Goal: Task Accomplishment & Management: Manage account settings

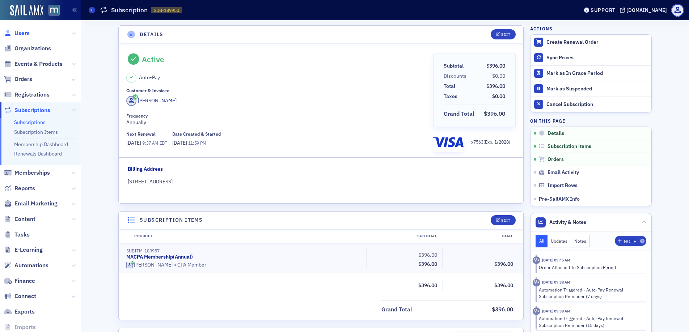
click at [20, 36] on span "Users" at bounding box center [21, 33] width 15 height 8
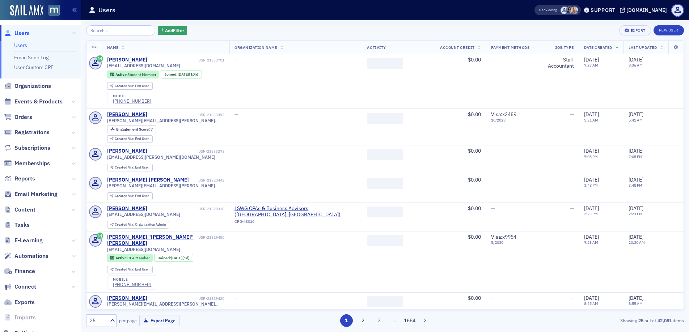
click at [110, 34] on input "search" at bounding box center [120, 30] width 69 height 10
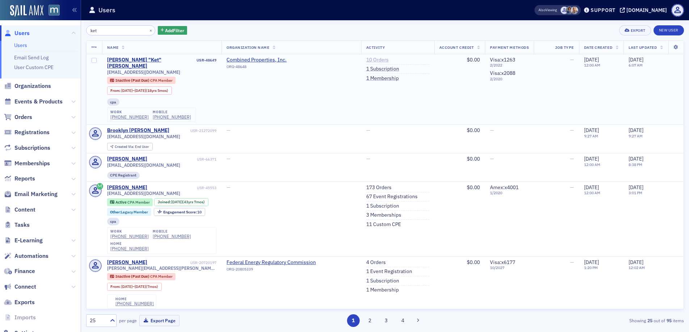
type input "ket"
click at [370, 61] on link "10 Orders" at bounding box center [377, 60] width 22 height 7
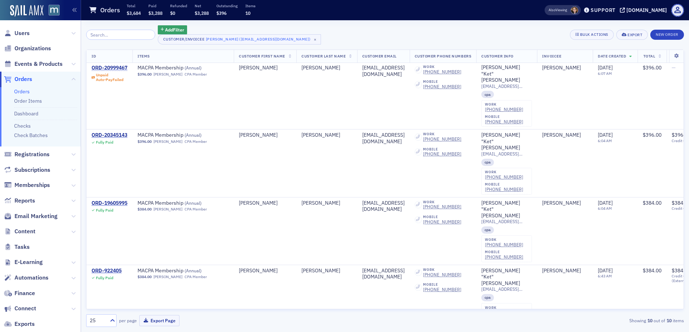
scroll to position [1, 0]
click at [117, 68] on div "ORD-20999467" at bounding box center [110, 68] width 36 height 7
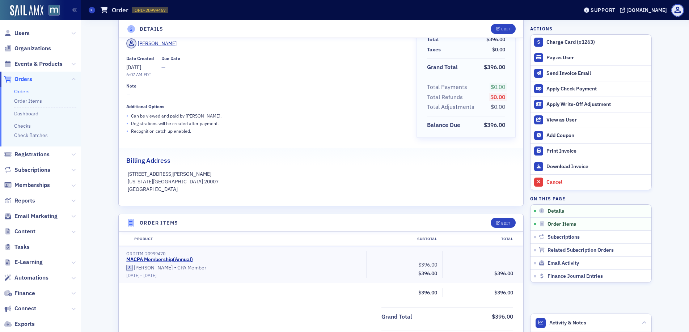
scroll to position [63, 0]
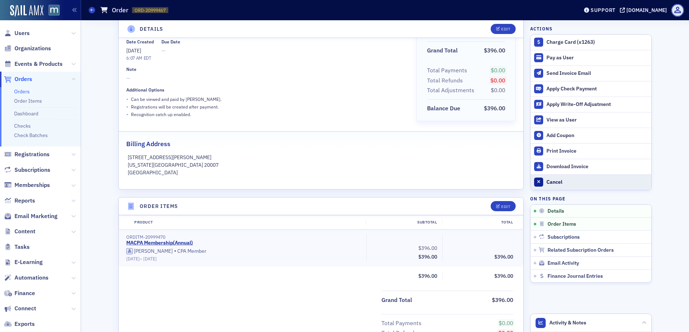
click at [547, 184] on div "Cancel" at bounding box center [597, 182] width 101 height 7
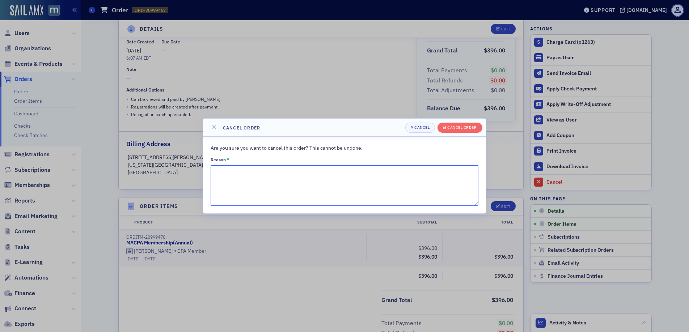
click at [348, 183] on textarea "Reason *" at bounding box center [345, 185] width 268 height 41
type textarea "Retired"
click at [469, 126] on div "Cancel order" at bounding box center [462, 128] width 29 height 4
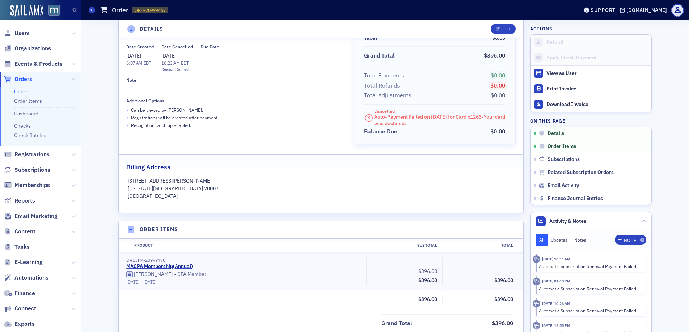
scroll to position [0, 0]
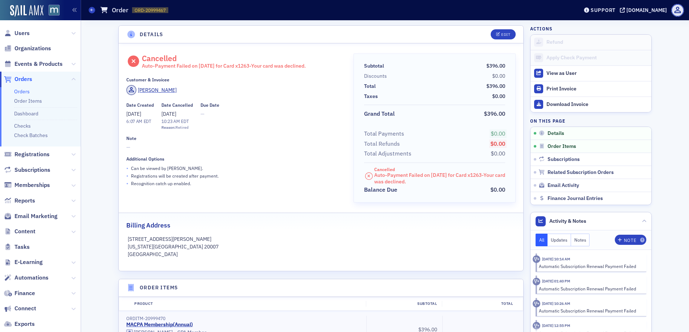
click at [30, 33] on span "Users" at bounding box center [40, 33] width 81 height 16
click at [28, 34] on span "Users" at bounding box center [21, 33] width 15 height 8
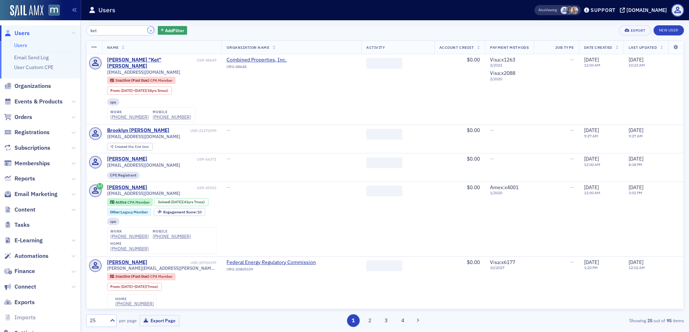
drag, startPoint x: 142, startPoint y: 32, endPoint x: 135, endPoint y: 32, distance: 7.2
click at [148, 32] on button "×" at bounding box center [151, 30] width 7 height 7
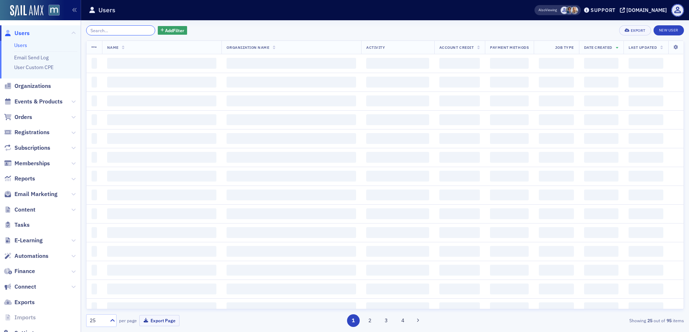
click at [135, 32] on input "search" at bounding box center [120, 30] width 69 height 10
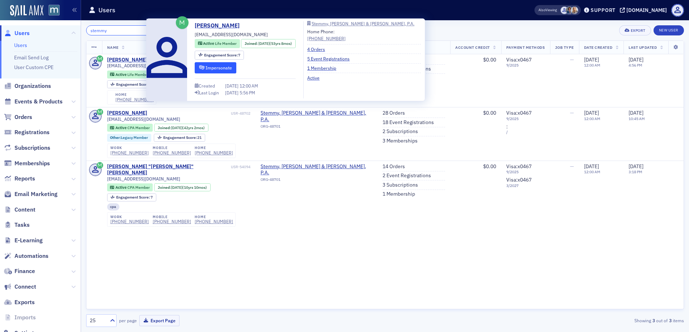
type input "stemmy"
click at [207, 70] on button "Impersonate" at bounding box center [216, 67] width 42 height 11
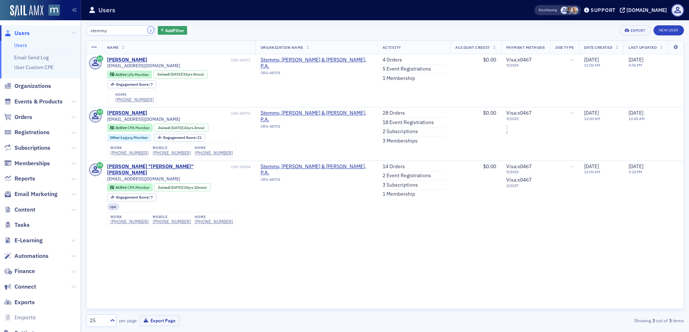
click at [148, 30] on button "×" at bounding box center [151, 30] width 7 height 7
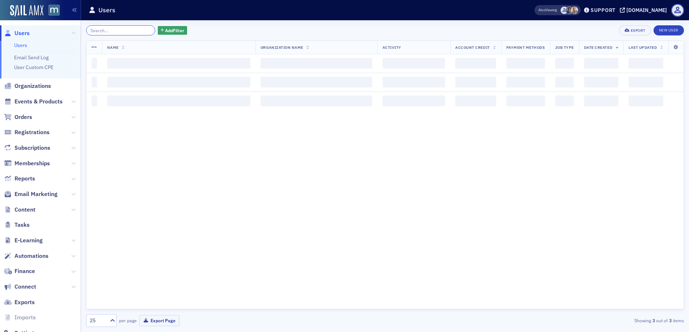
click at [128, 30] on input "search" at bounding box center [120, 30] width 69 height 10
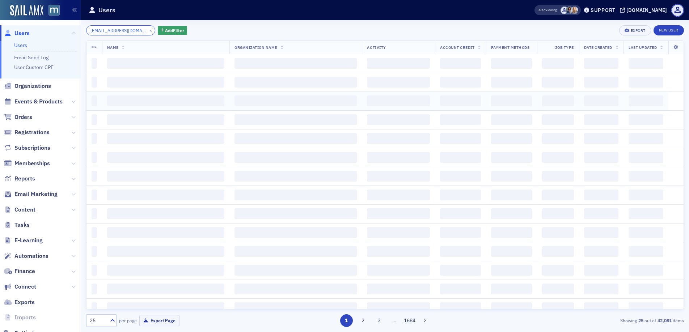
scroll to position [0, 2]
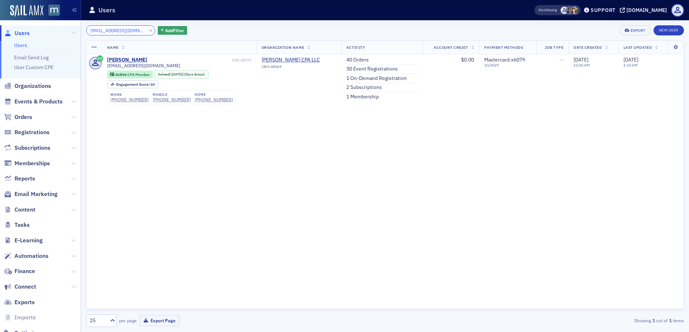
type input "cfairley@cfairleycpa.com"
click at [357, 68] on link "30 Event Registrations" at bounding box center [372, 69] width 51 height 7
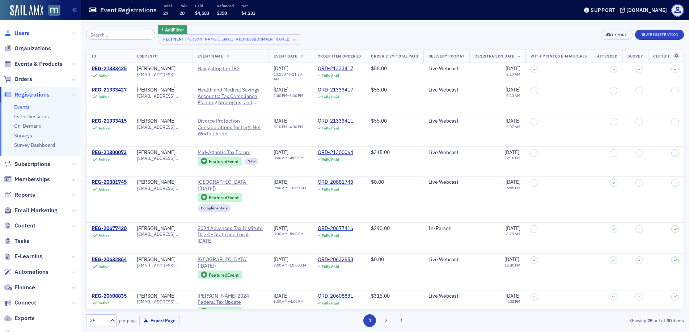
click at [26, 30] on span "Users" at bounding box center [21, 33] width 15 height 8
click at [25, 32] on span "Users" at bounding box center [21, 33] width 15 height 8
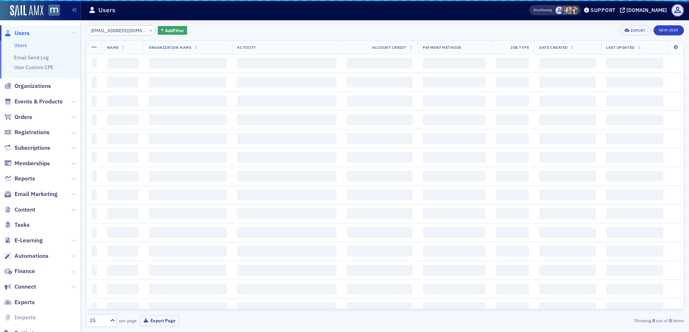
scroll to position [0, 2]
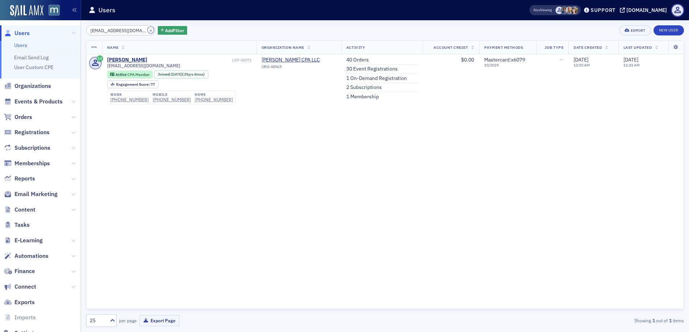
click at [148, 30] on button "×" at bounding box center [151, 30] width 7 height 7
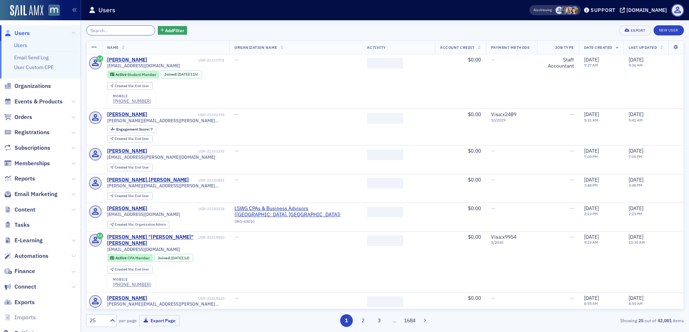
paste input "Catharine Fairley"
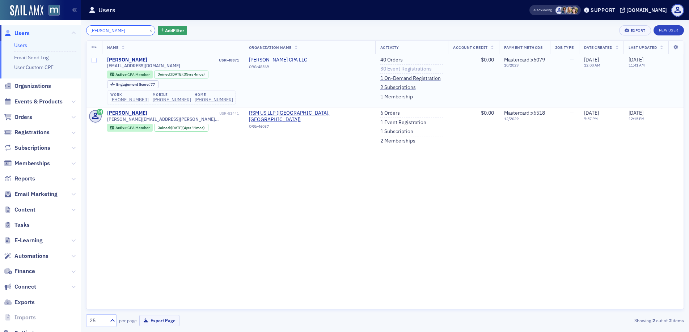
type input "Catharine Fairley"
click at [381, 68] on link "30 Event Registrations" at bounding box center [406, 69] width 51 height 7
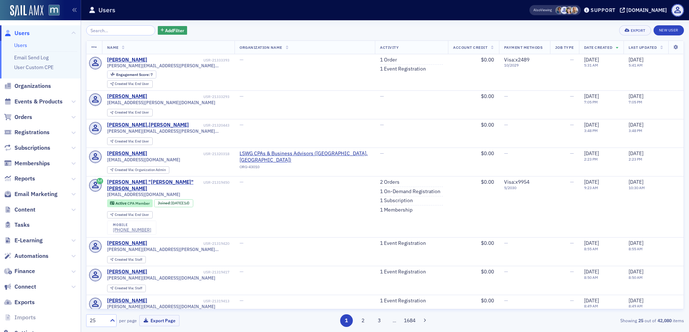
drag, startPoint x: 20, startPoint y: 117, endPoint x: 22, endPoint y: 106, distance: 11.4
click at [20, 117] on span "Orders" at bounding box center [23, 117] width 18 height 8
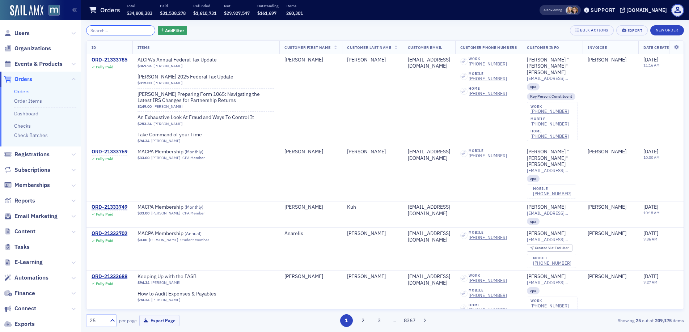
paste input "21333411"
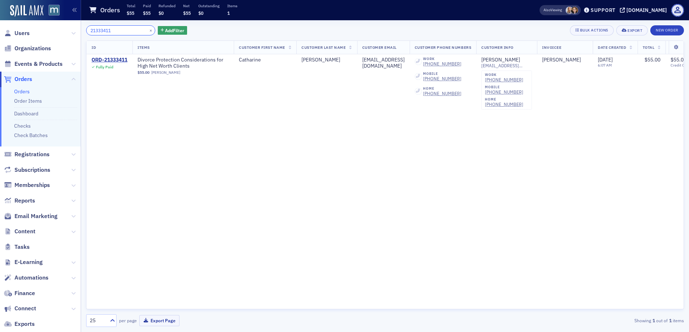
type input "21333411"
click at [122, 61] on div "ORD-21333411" at bounding box center [110, 60] width 36 height 7
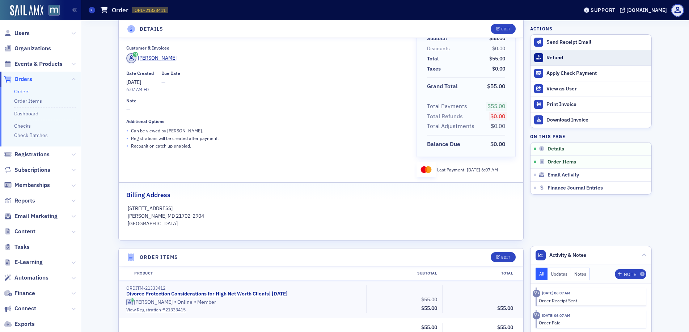
scroll to position [45, 0]
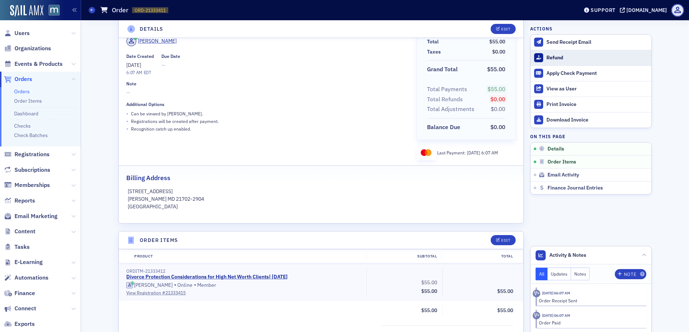
click at [559, 55] on div "Refund" at bounding box center [597, 58] width 101 height 7
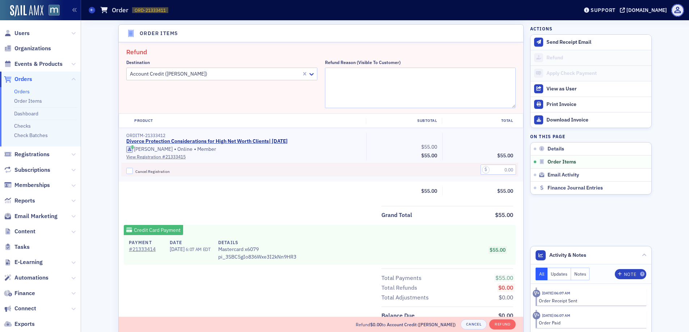
scroll to position [252, 0]
click at [311, 72] on icon at bounding box center [311, 73] width 7 height 7
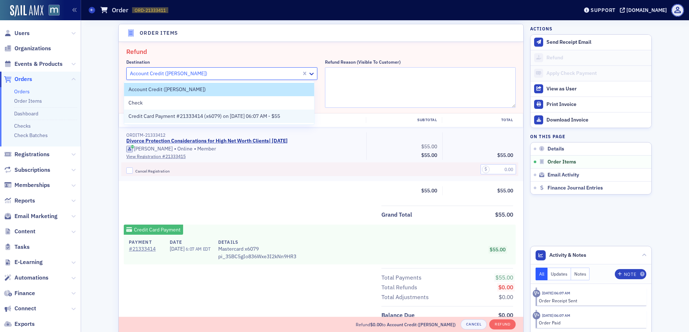
click at [246, 116] on span "Credit Card Payment #21333414 (x6079) on 9/25/2025 06:07 AM - $55" at bounding box center [205, 117] width 152 height 8
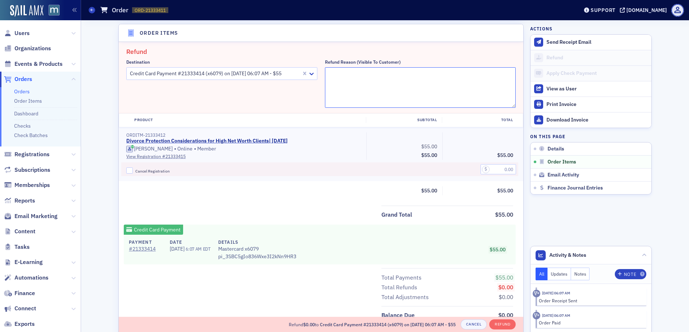
click at [337, 77] on textarea "Refund Reason (Visible to Customer)" at bounding box center [420, 87] width 191 height 41
click at [344, 74] on textarea "Duplica†e" at bounding box center [420, 87] width 191 height 41
click at [408, 82] on textarea "Duplicate" at bounding box center [420, 87] width 191 height 41
type textarea "Duplicate"
click at [496, 169] on input "text" at bounding box center [498, 169] width 35 height 10
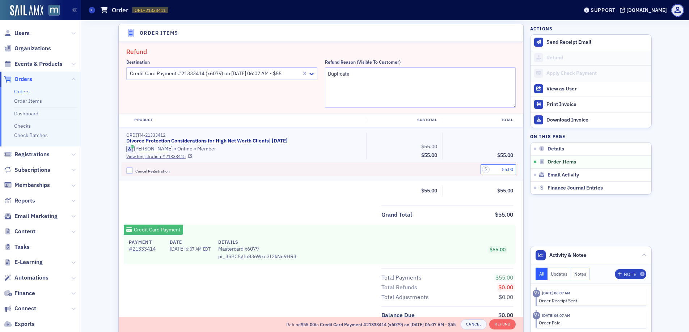
type input "55.00"
click at [126, 170] on input "Cancel Registration" at bounding box center [129, 171] width 7 height 7
checkbox input "true"
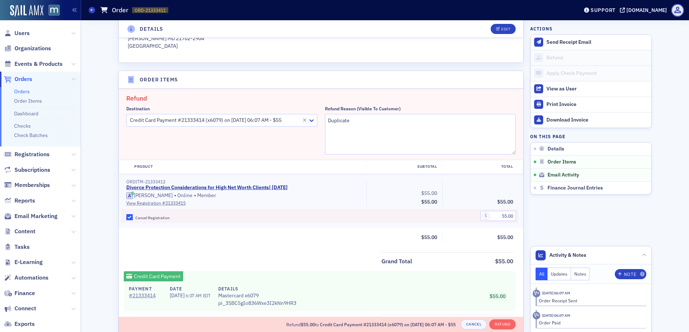
scroll to position [321, 0]
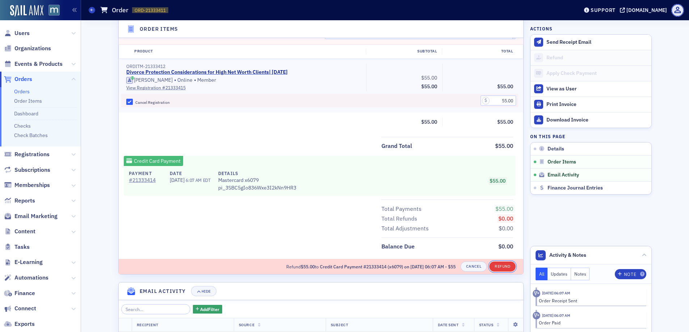
click at [502, 268] on button "Refund" at bounding box center [503, 267] width 26 height 10
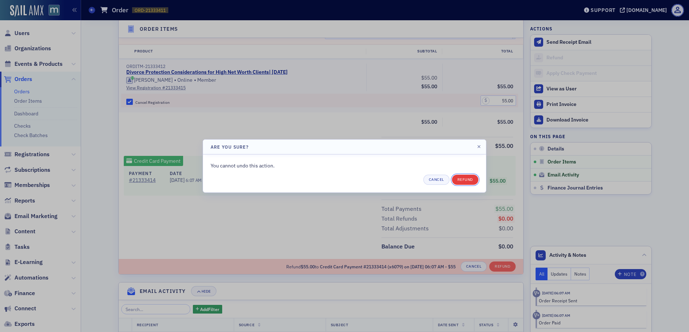
click at [459, 178] on button "Refund" at bounding box center [465, 180] width 26 height 10
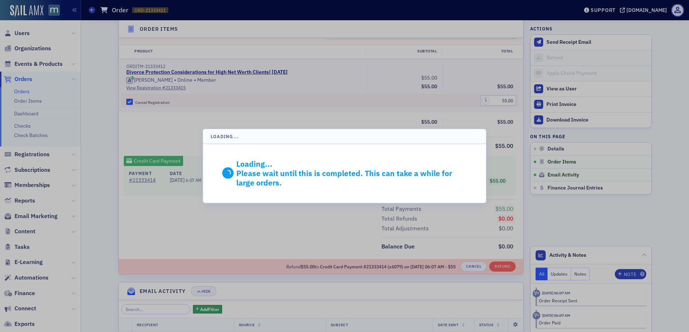
scroll to position [305, 0]
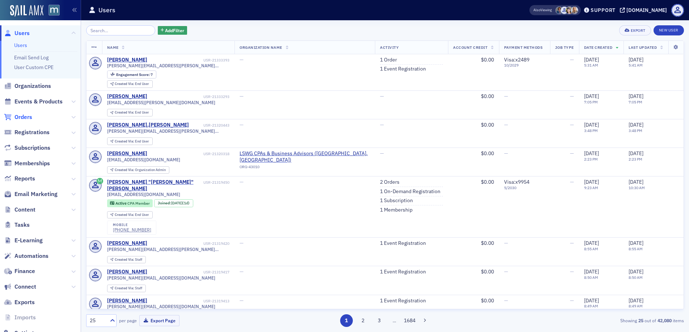
click at [25, 121] on span "Orders" at bounding box center [23, 117] width 18 height 8
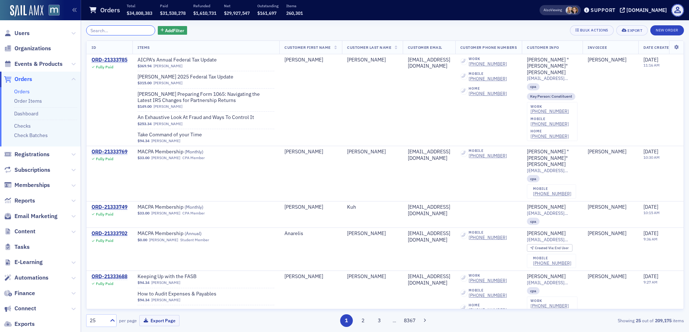
paste input "21333417"
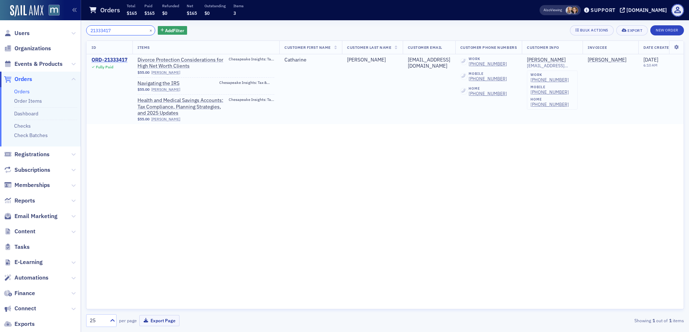
type input "21333417"
click at [117, 58] on div "ORD-21333417" at bounding box center [110, 60] width 36 height 7
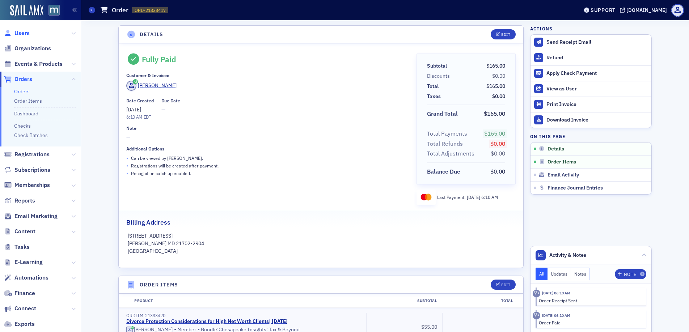
click at [28, 32] on span "Users" at bounding box center [21, 33] width 15 height 8
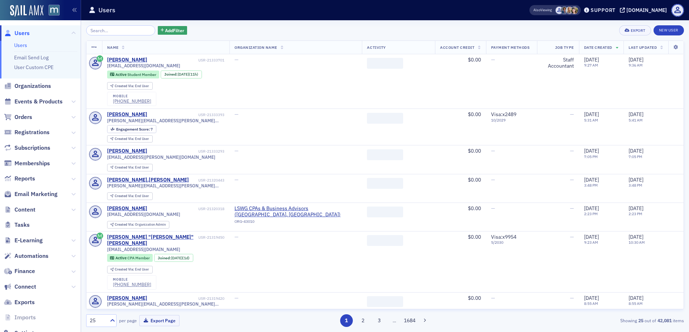
click at [121, 29] on input "search" at bounding box center [120, 30] width 69 height 10
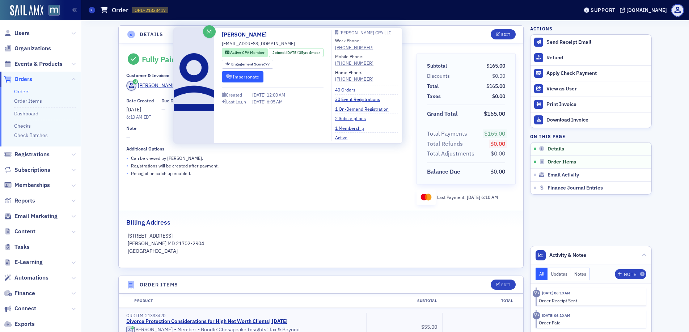
click at [249, 75] on button "Impersonate" at bounding box center [243, 76] width 42 height 11
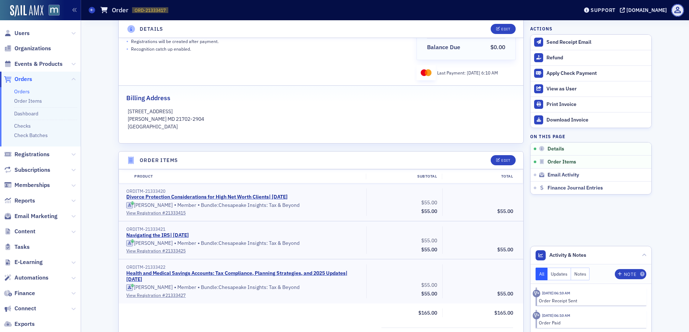
scroll to position [125, 0]
click at [152, 212] on link "View Registration # 21333415" at bounding box center [243, 212] width 235 height 7
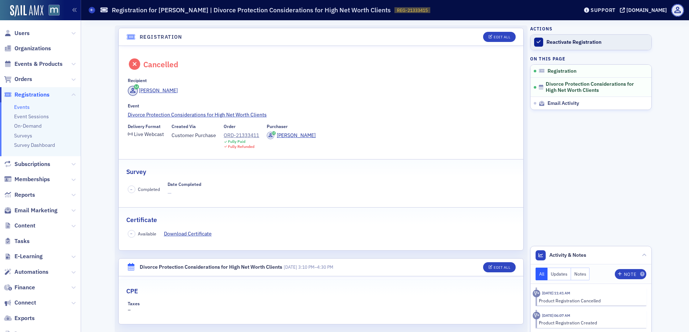
click at [542, 41] on link "Reactivate Registration" at bounding box center [591, 42] width 121 height 15
click at [20, 30] on span "Users" at bounding box center [21, 33] width 15 height 8
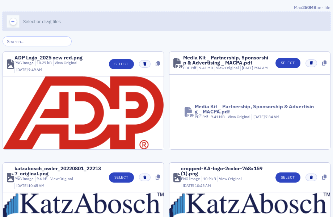
click at [13, 22] on icon "button" at bounding box center [13, 21] width 7 height 7
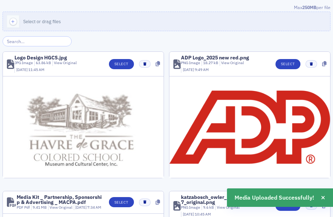
click at [72, 110] on img at bounding box center [83, 126] width 133 height 101
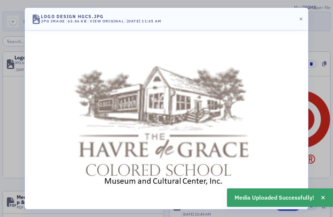
click at [155, 64] on img at bounding box center [167, 120] width 216 height 165
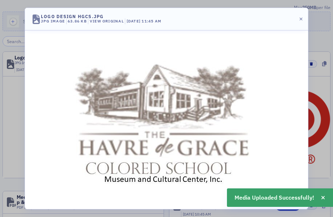
scroll to position [2, 0]
click at [302, 17] on button "button" at bounding box center [301, 19] width 7 height 7
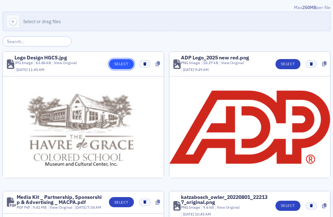
click at [115, 66] on button "Select" at bounding box center [121, 64] width 25 height 10
